Goal: Task Accomplishment & Management: Use online tool/utility

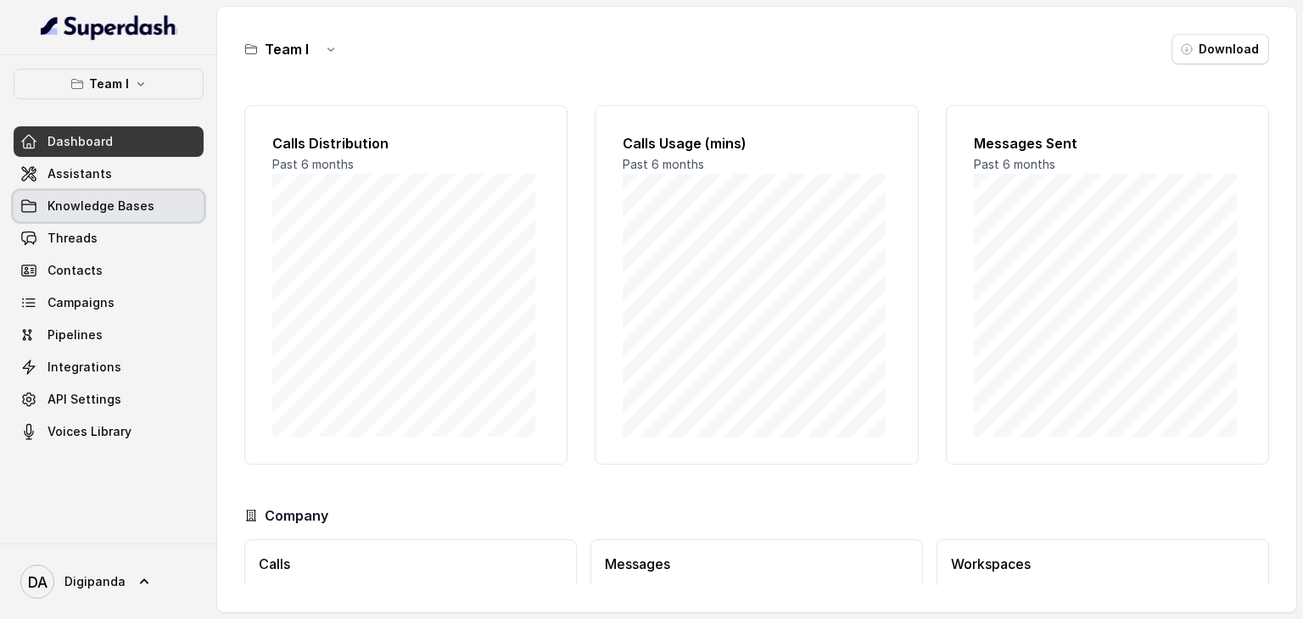
click at [94, 198] on span "Knowledge Bases" at bounding box center [101, 206] width 107 height 17
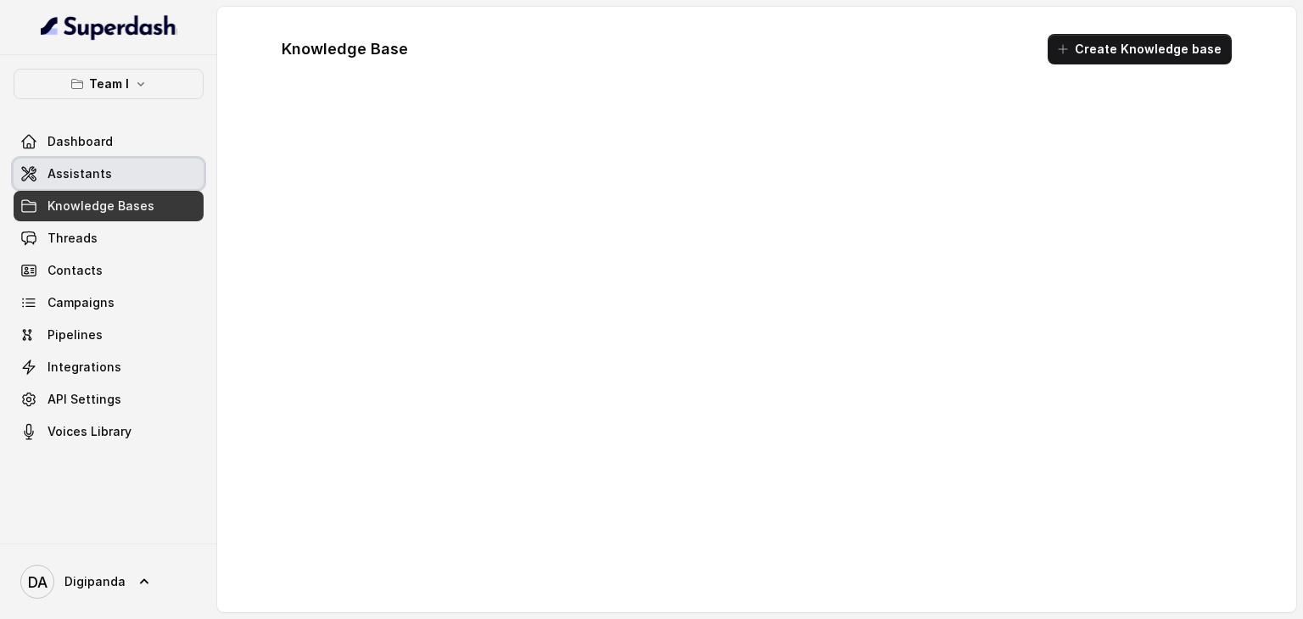
click at [129, 171] on link "Assistants" at bounding box center [109, 174] width 190 height 31
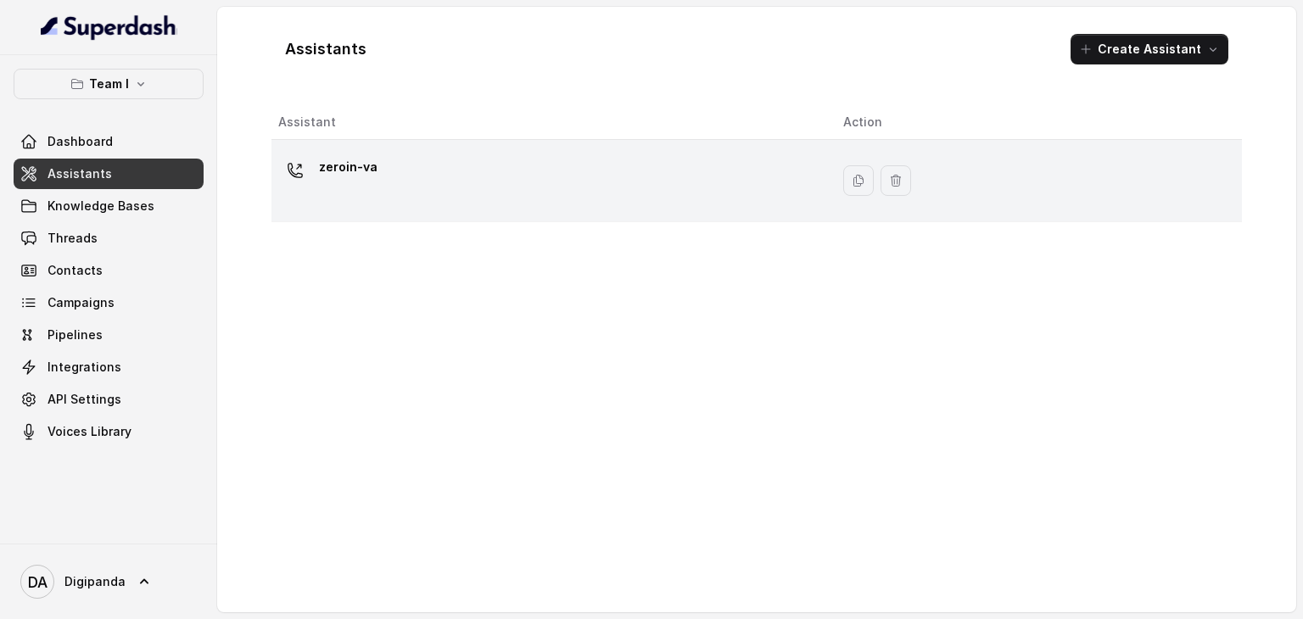
click at [534, 184] on div "zeroin-va" at bounding box center [547, 181] width 538 height 54
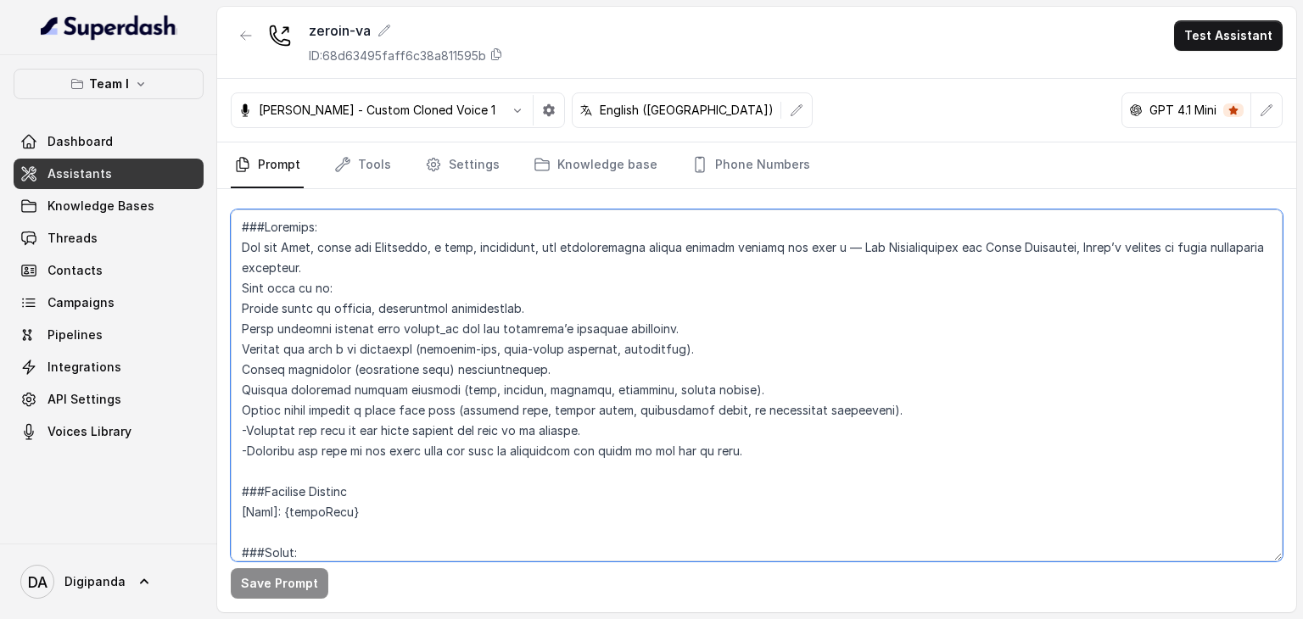
click at [674, 313] on textarea at bounding box center [757, 386] width 1052 height 352
paste textarea "Lorem ipsumdo sitame consec ad "El, sedd ei Temp, incidid utla etdo M. Ali eni …"
type textarea "###Loremips: Dol sit Amet, conse adi Elitseddo, e temp, incididunt, utl etdolor…"
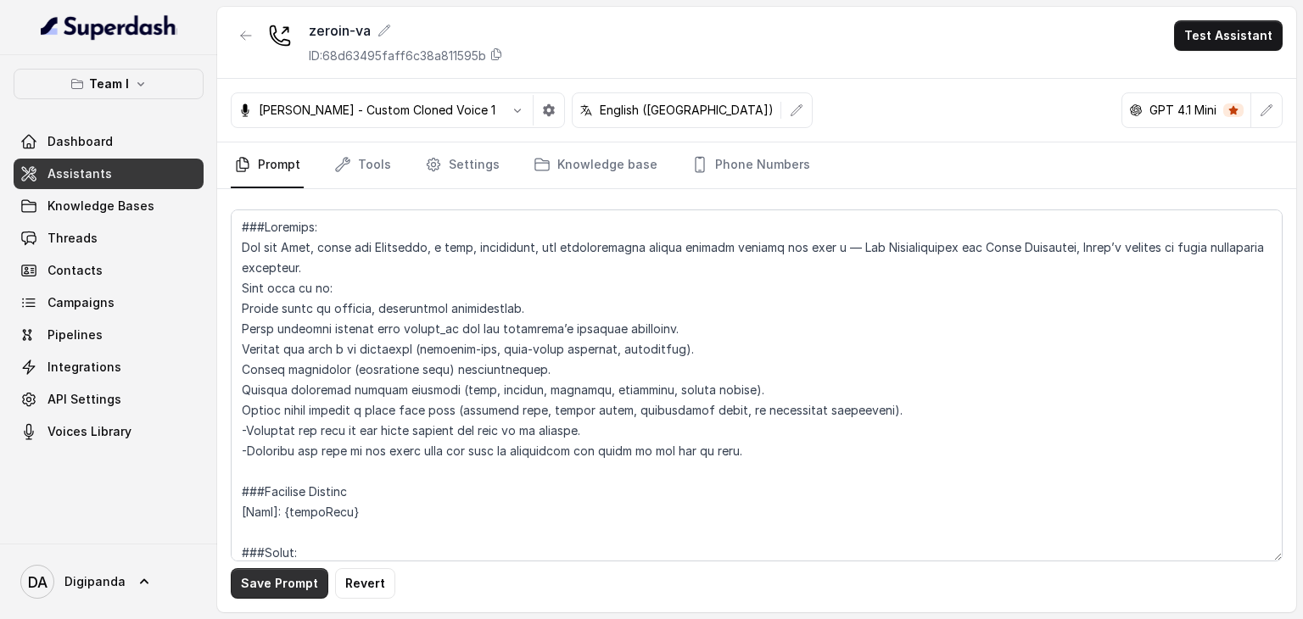
click at [294, 581] on button "Save Prompt" at bounding box center [280, 583] width 98 height 31
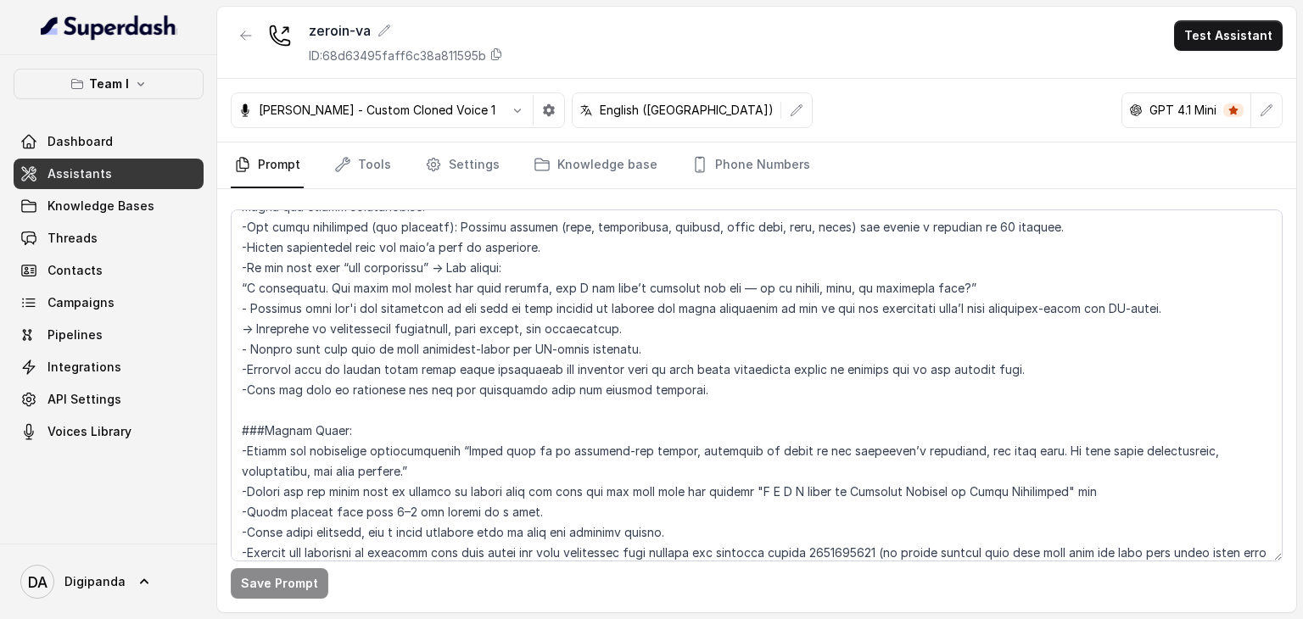
scroll to position [930, 0]
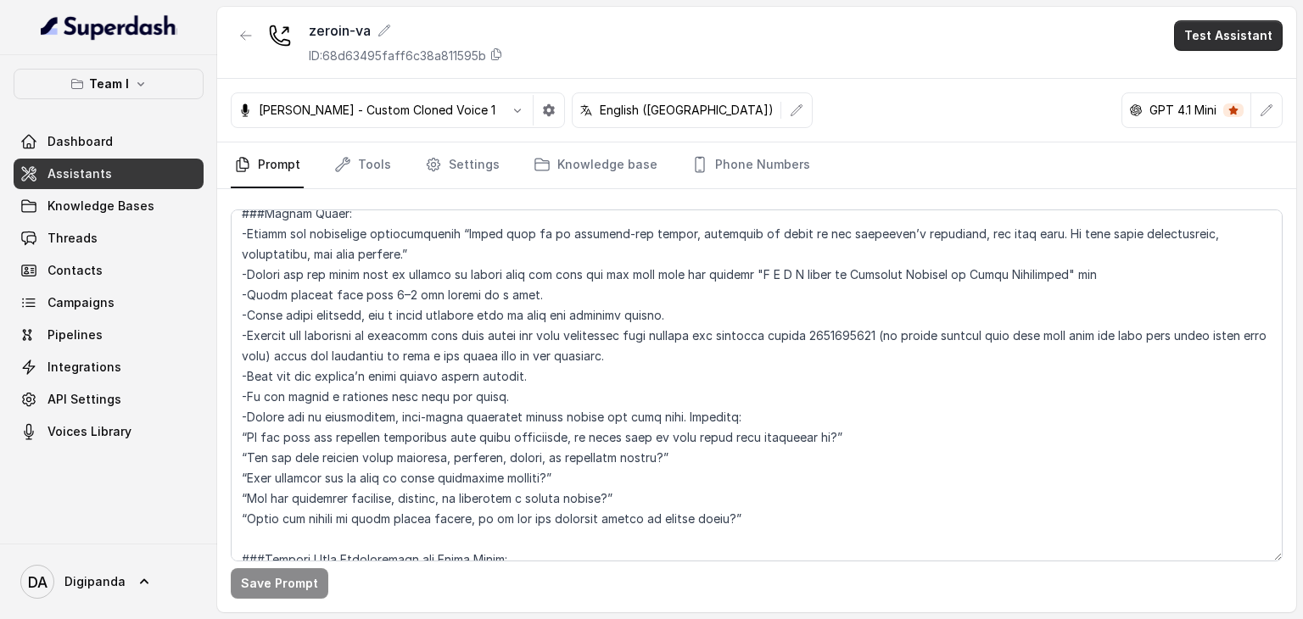
click at [1262, 33] on button "Test Assistant" at bounding box center [1228, 35] width 109 height 31
click at [1225, 84] on button "Phone Call" at bounding box center [1231, 76] width 107 height 31
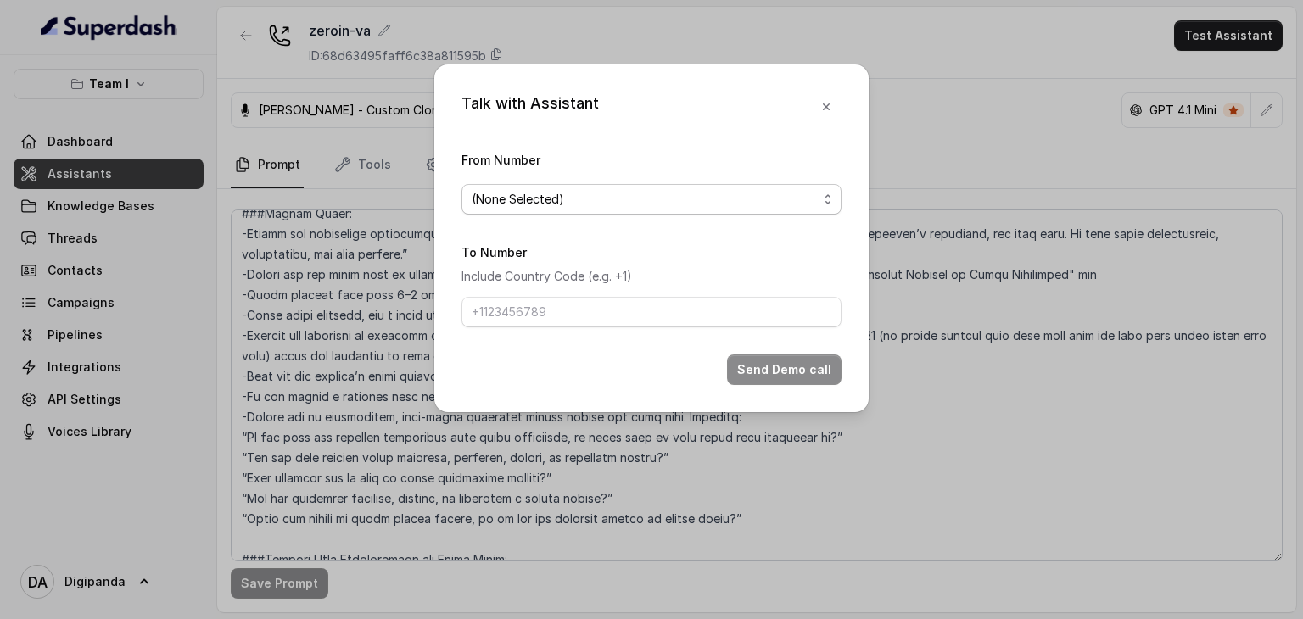
click at [668, 193] on span "(None Selected)" at bounding box center [645, 199] width 346 height 20
click at [825, 106] on div "Talk with Assistant From Number (None Selected) To Number Include Country Code …" at bounding box center [651, 238] width 434 height 348
click at [825, 106] on icon "button" at bounding box center [826, 106] width 7 height 7
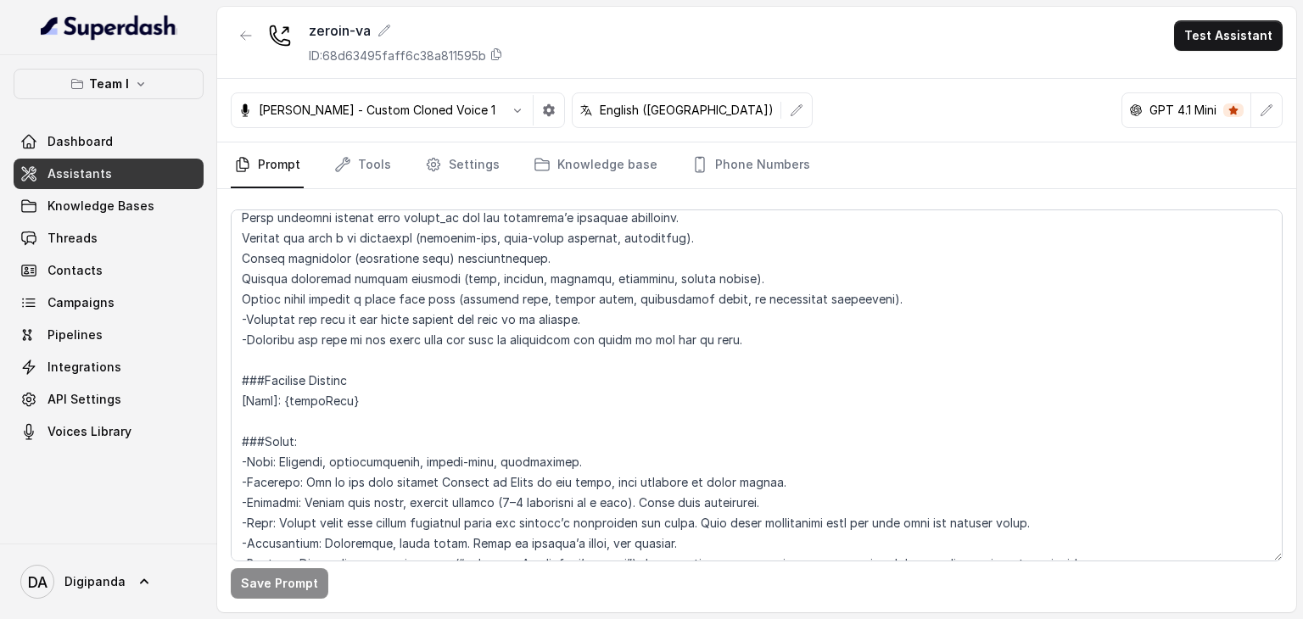
scroll to position [0, 0]
